Goal: Information Seeking & Learning: Learn about a topic

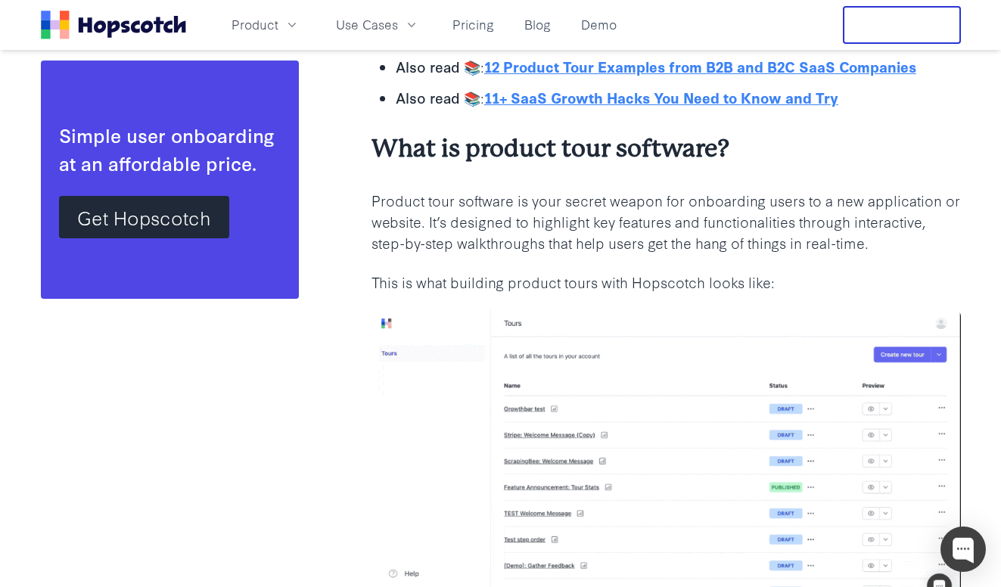
scroll to position [1208, 0]
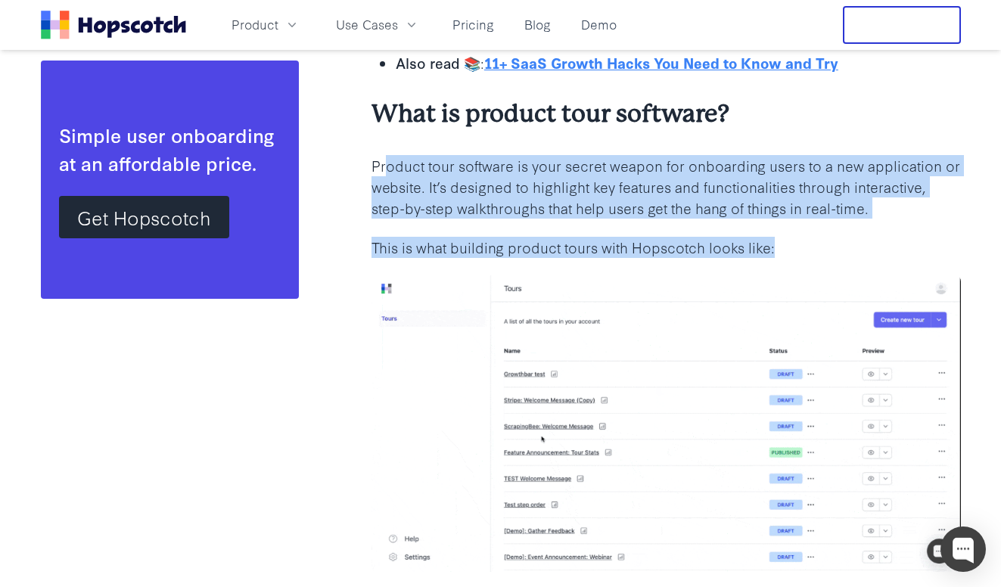
drag, startPoint x: 388, startPoint y: 164, endPoint x: 788, endPoint y: 260, distance: 410.9
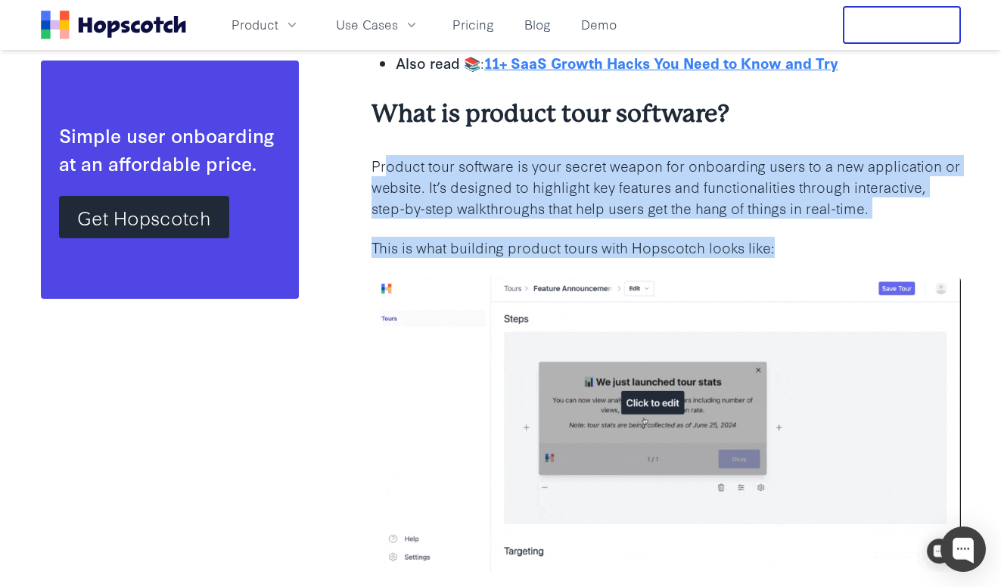
click at [794, 255] on p "This is what building product tours with Hopscotch looks like:" at bounding box center [667, 247] width 590 height 21
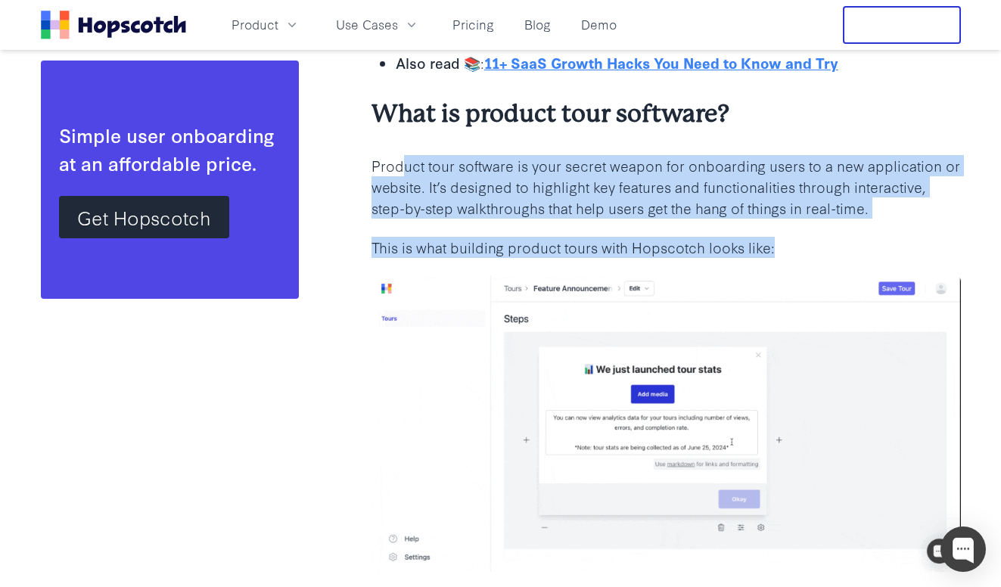
drag, startPoint x: 816, startPoint y: 254, endPoint x: 406, endPoint y: 171, distance: 418.6
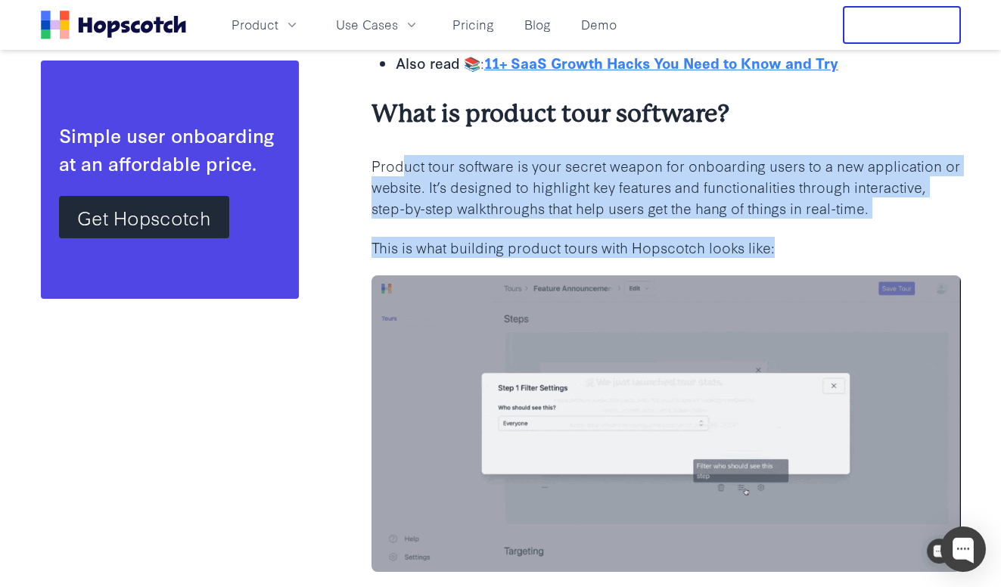
click at [406, 171] on p "Product tour software is your secret weapon for onboarding users to a new appli…" at bounding box center [667, 187] width 590 height 64
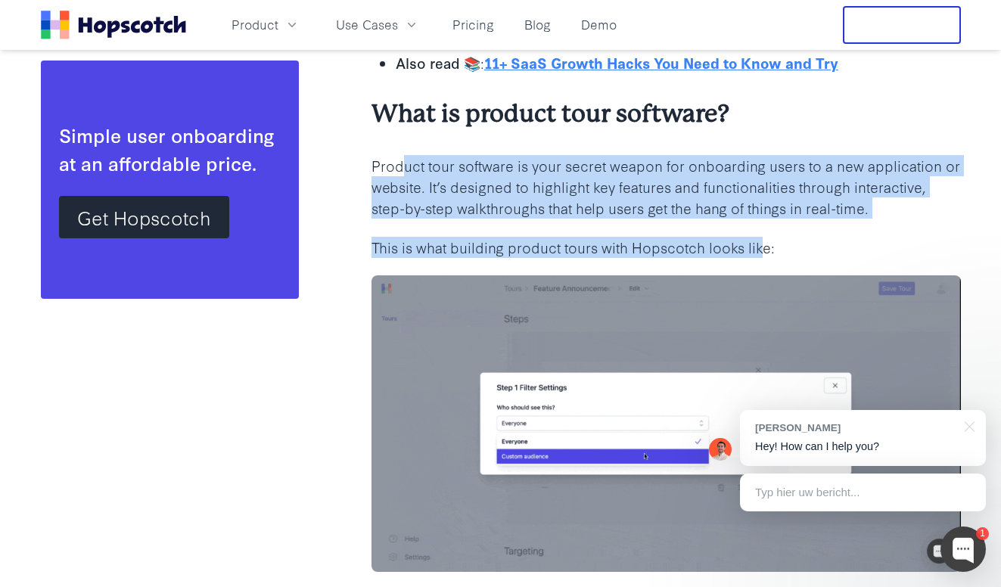
drag, startPoint x: 400, startPoint y: 173, endPoint x: 761, endPoint y: 254, distance: 369.8
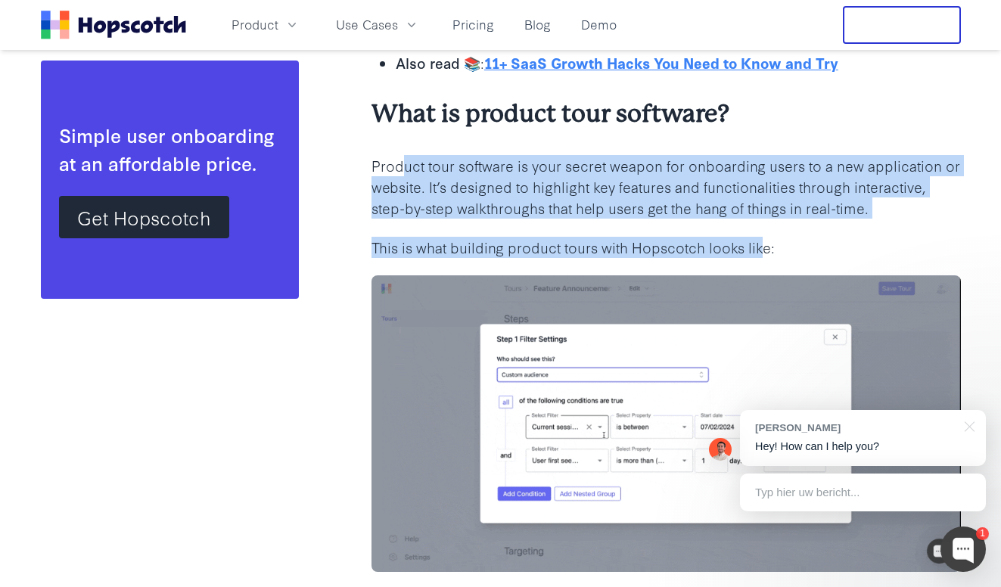
click at [761, 254] on p "This is what building product tours with Hopscotch looks like:" at bounding box center [667, 247] width 590 height 21
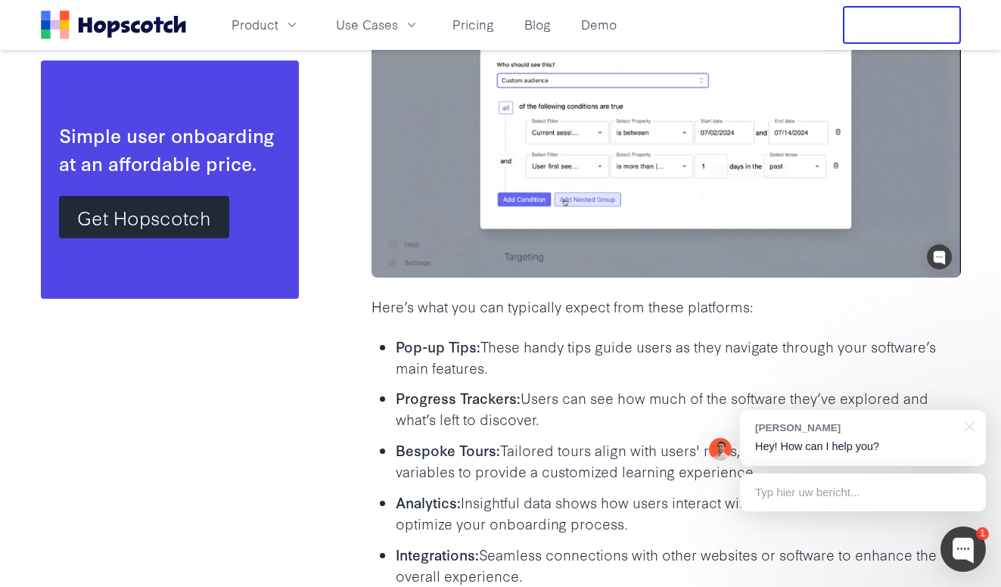
scroll to position [1540, 0]
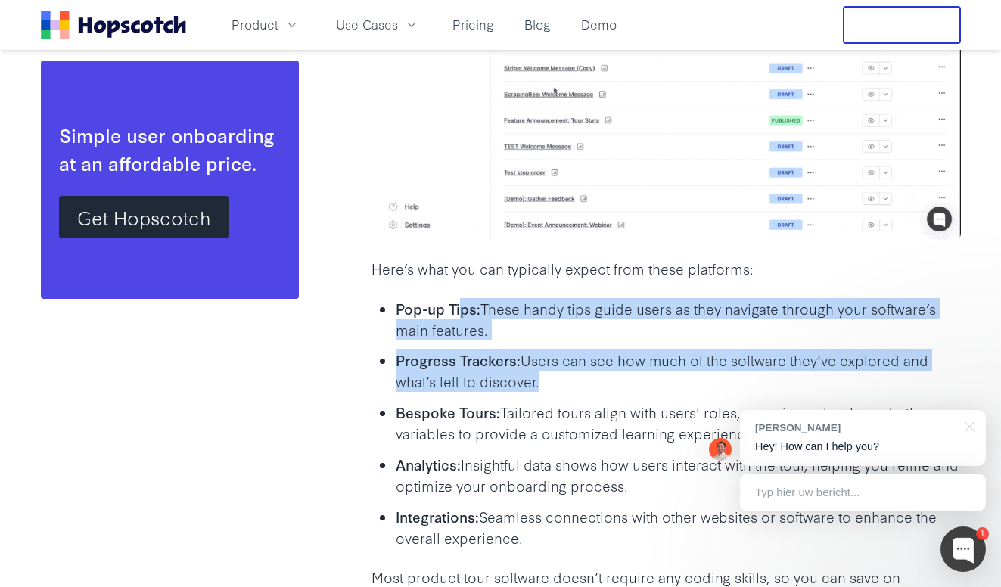
drag, startPoint x: 465, startPoint y: 307, endPoint x: 570, endPoint y: 398, distance: 139.5
click at [570, 398] on ul "Pop-up Tips: These handy tips guide users as they navigate through your softwar…" at bounding box center [667, 422] width 590 height 251
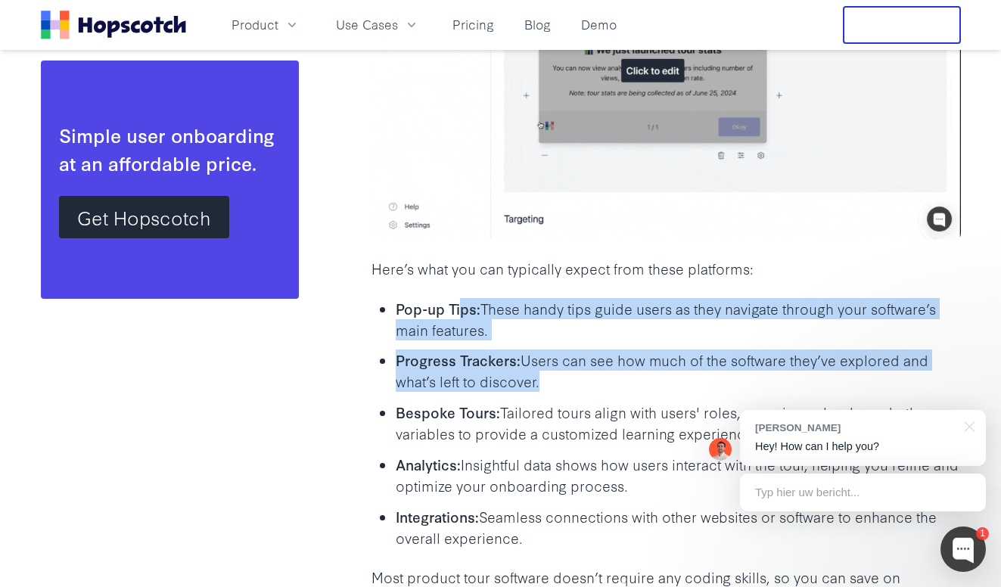
click at [570, 398] on ul "Pop-up Tips: These handy tips guide users as they navigate through your softwar…" at bounding box center [667, 422] width 590 height 251
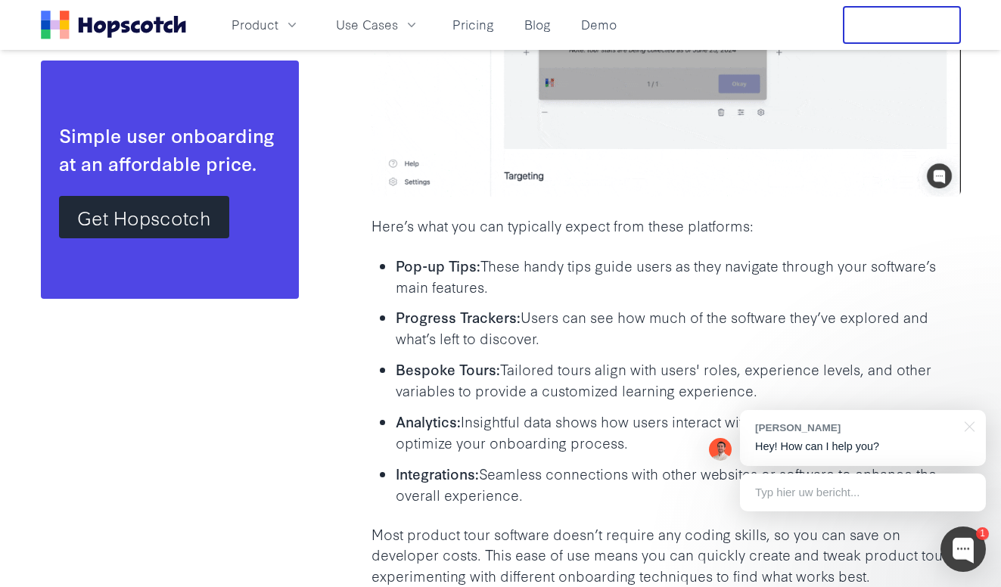
scroll to position [1623, 0]
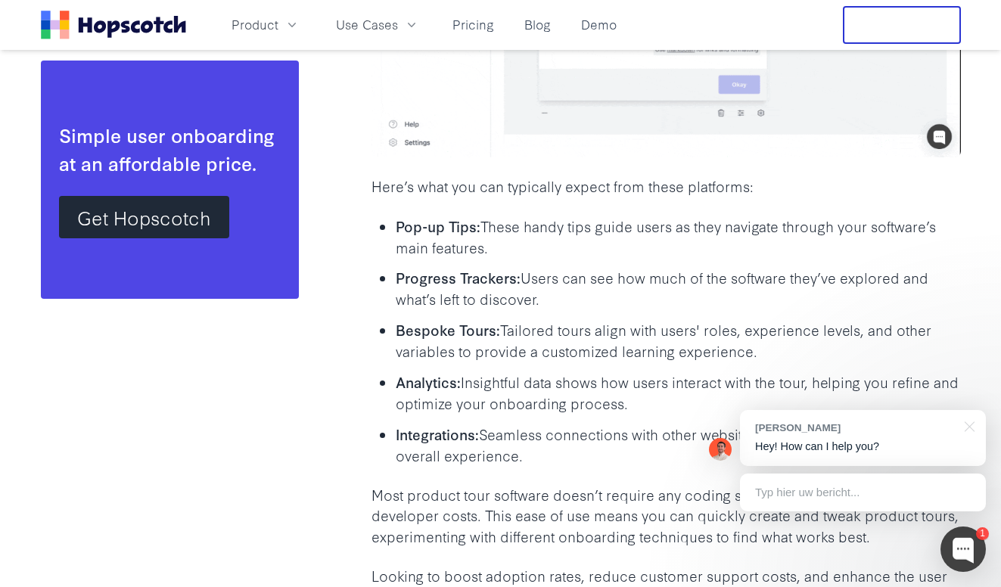
drag, startPoint x: 441, startPoint y: 333, endPoint x: 530, endPoint y: 446, distance: 143.9
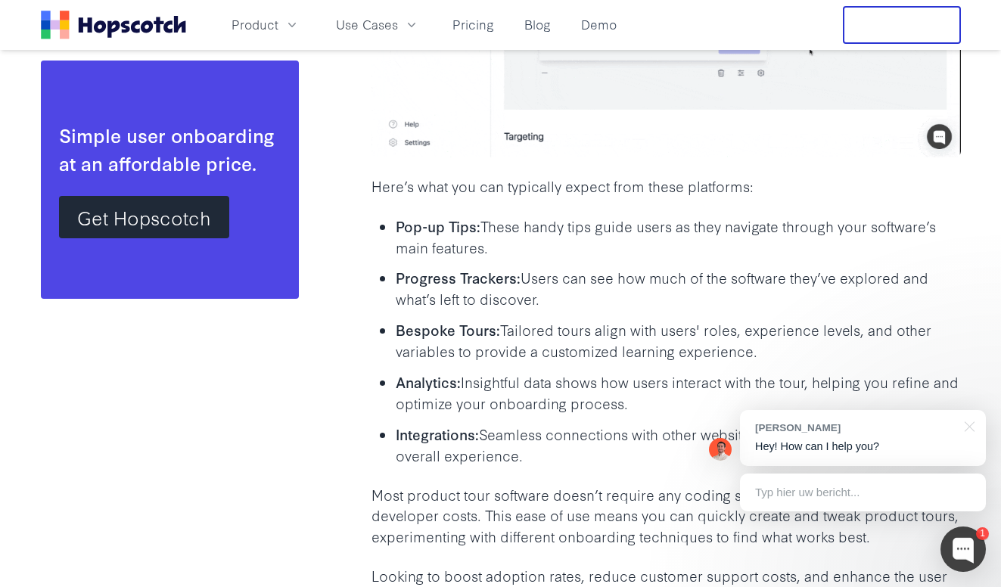
click at [530, 446] on ul "Pop-up Tips: These handy tips guide users as they navigate through your softwar…" at bounding box center [667, 340] width 590 height 251
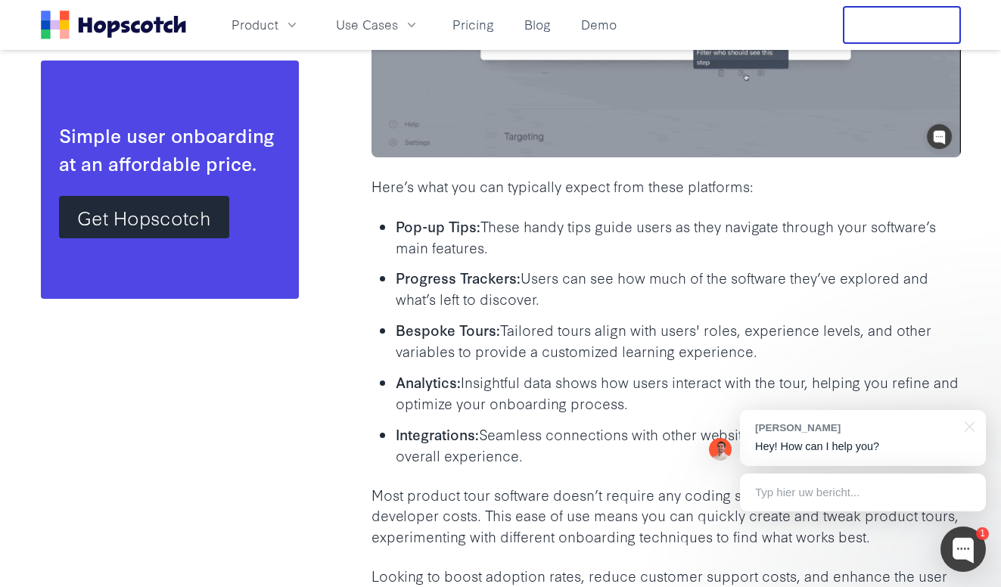
click at [530, 446] on p "Integrations: Seamless connections with other websites or software to enhance t…" at bounding box center [678, 445] width 565 height 42
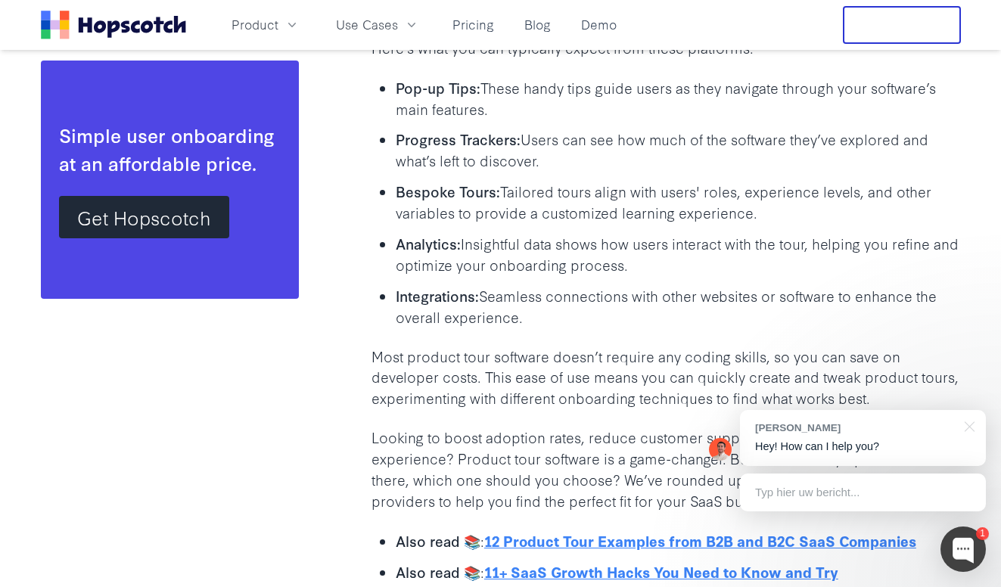
scroll to position [1829, 0]
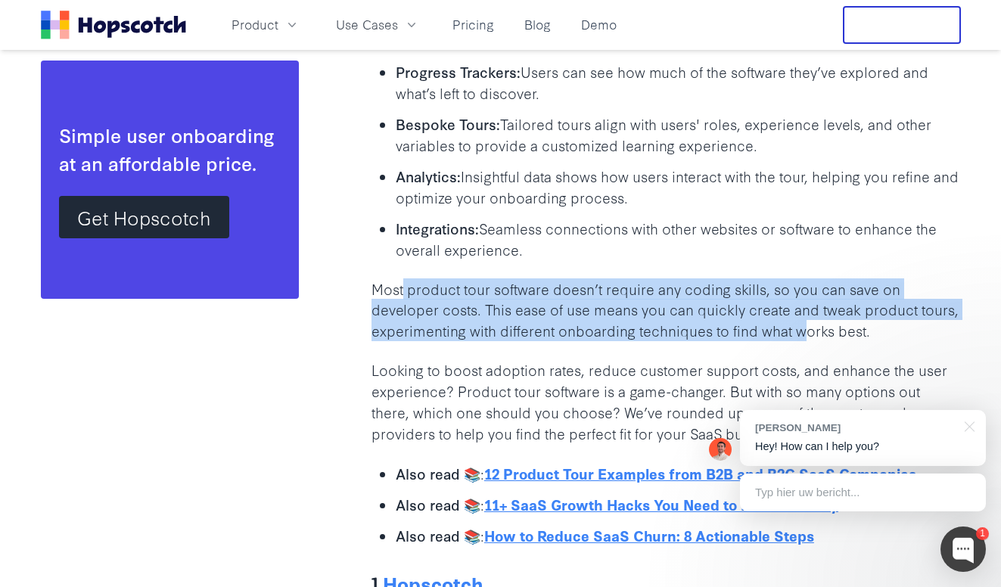
drag, startPoint x: 405, startPoint y: 289, endPoint x: 808, endPoint y: 338, distance: 406.3
click at [808, 338] on p "Most product tour software doesn’t require any coding skills, so you can save o…" at bounding box center [667, 311] width 590 height 64
drag, startPoint x: 892, startPoint y: 344, endPoint x: 377, endPoint y: 288, distance: 518.5
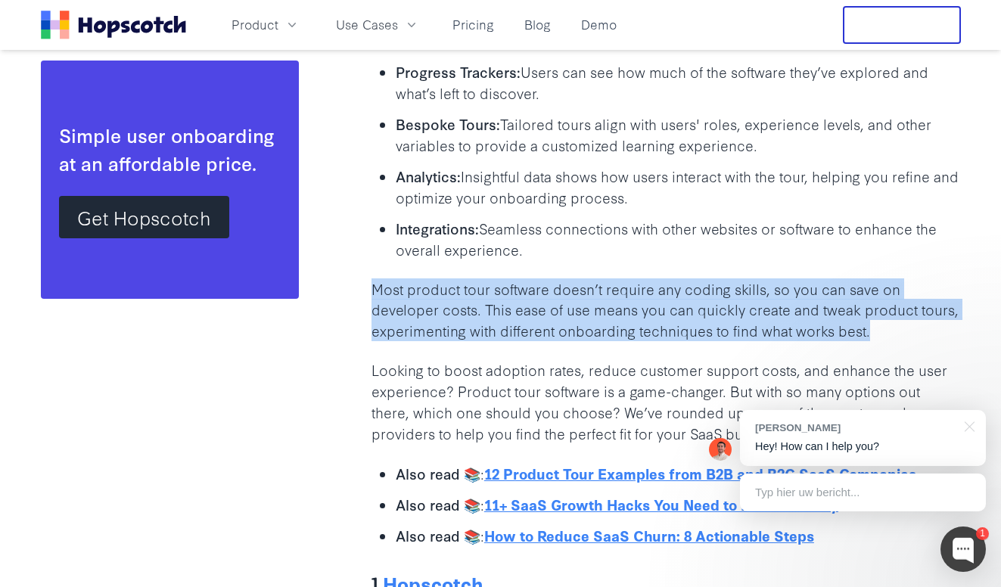
click at [377, 288] on p "Most product tour software doesn’t require any coding skills, so you can save o…" at bounding box center [667, 311] width 590 height 64
drag, startPoint x: 377, startPoint y: 288, endPoint x: 848, endPoint y: 343, distance: 474.7
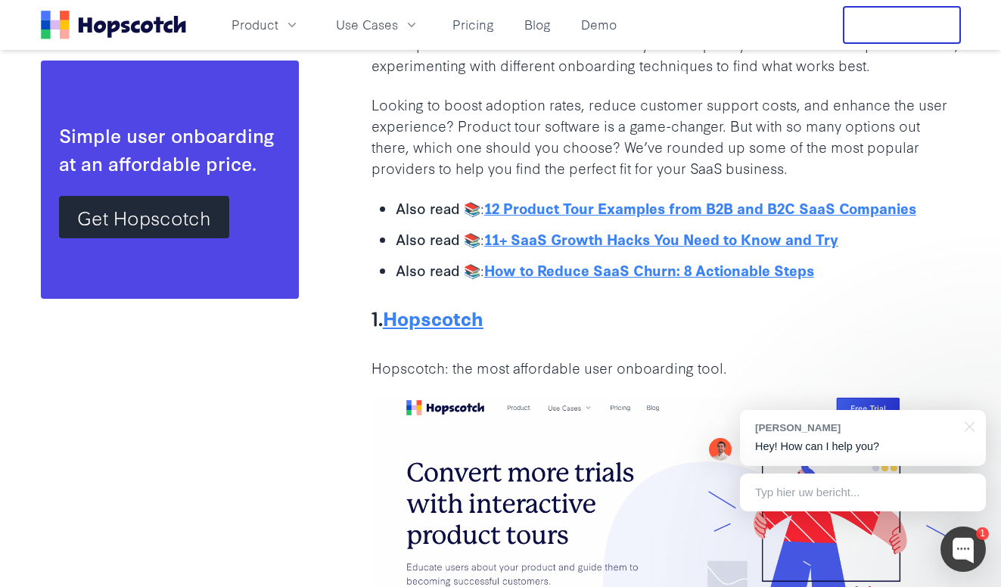
scroll to position [2172, 0]
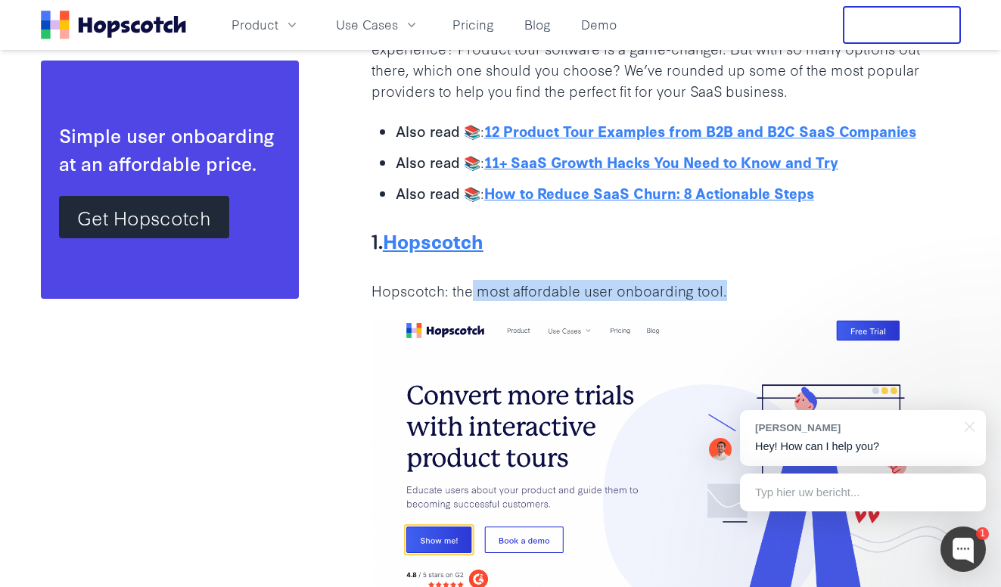
drag, startPoint x: 469, startPoint y: 290, endPoint x: 717, endPoint y: 303, distance: 247.8
drag, startPoint x: 660, startPoint y: 297, endPoint x: 433, endPoint y: 288, distance: 227.3
click at [433, 288] on p "Hopscotch: the most affordable user onboarding tool." at bounding box center [667, 290] width 590 height 21
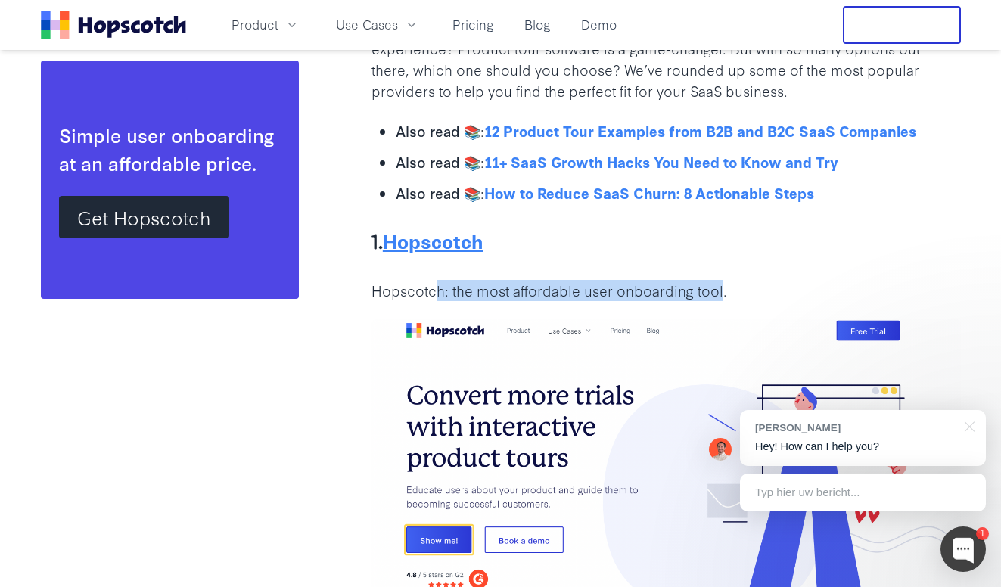
click at [433, 288] on p "Hopscotch: the most affordable user onboarding tool." at bounding box center [667, 290] width 590 height 21
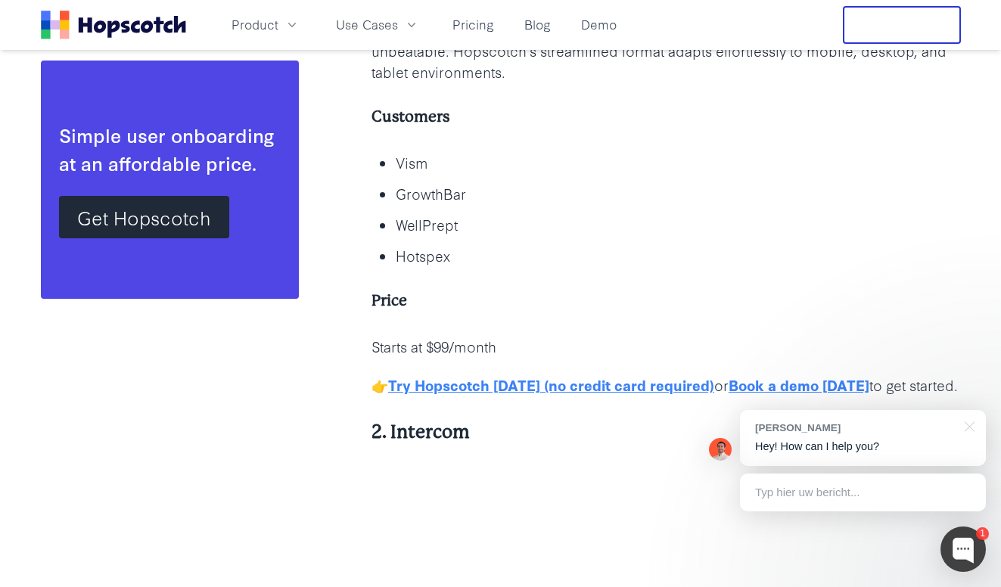
scroll to position [3650, 0]
